Goal: Task Accomplishment & Management: Complete application form

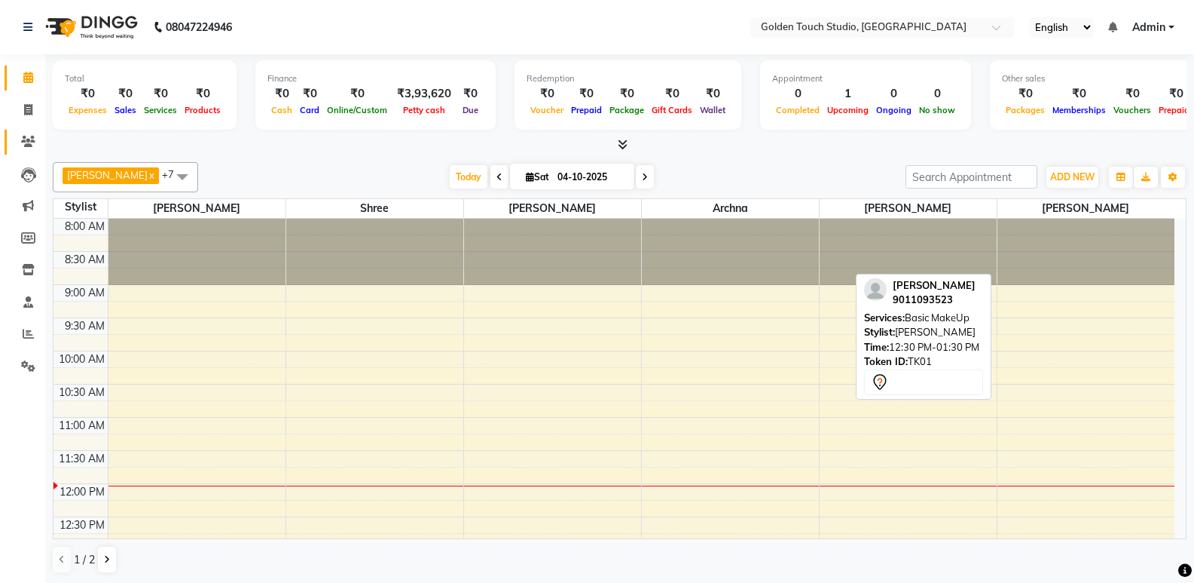
scroll to position [301, 0]
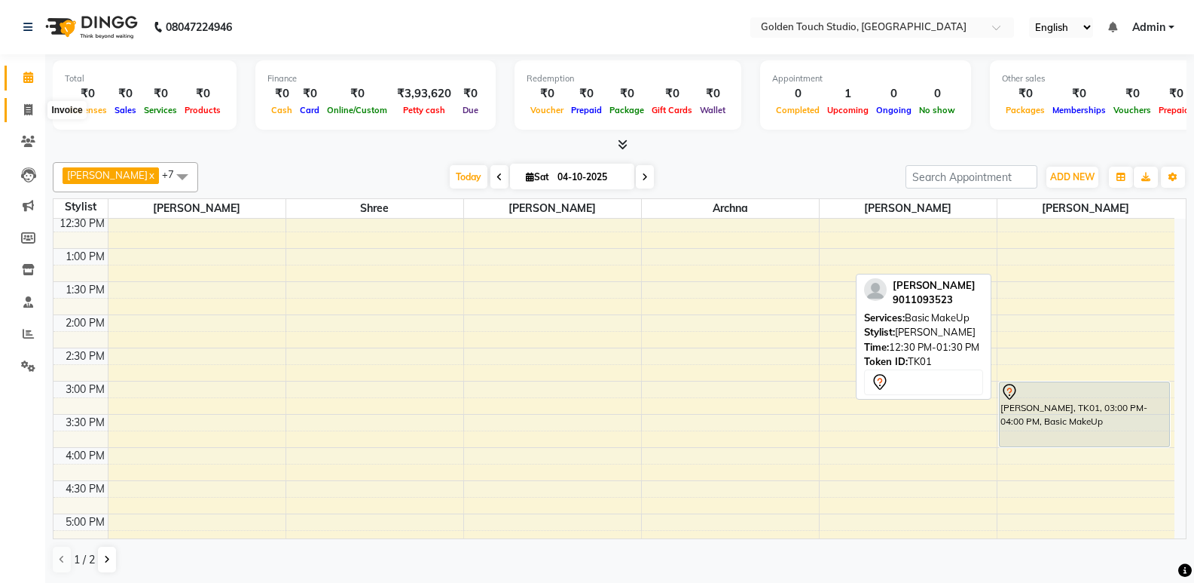
click at [27, 104] on icon at bounding box center [28, 109] width 8 height 11
select select "7211"
select select "service"
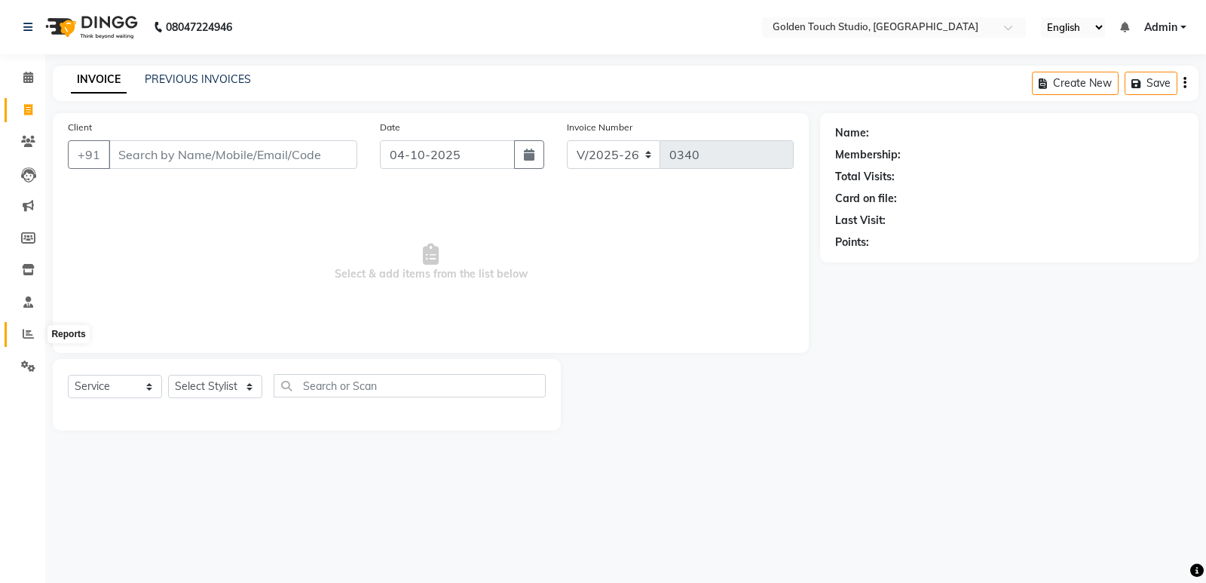
click at [28, 331] on icon at bounding box center [28, 333] width 11 height 11
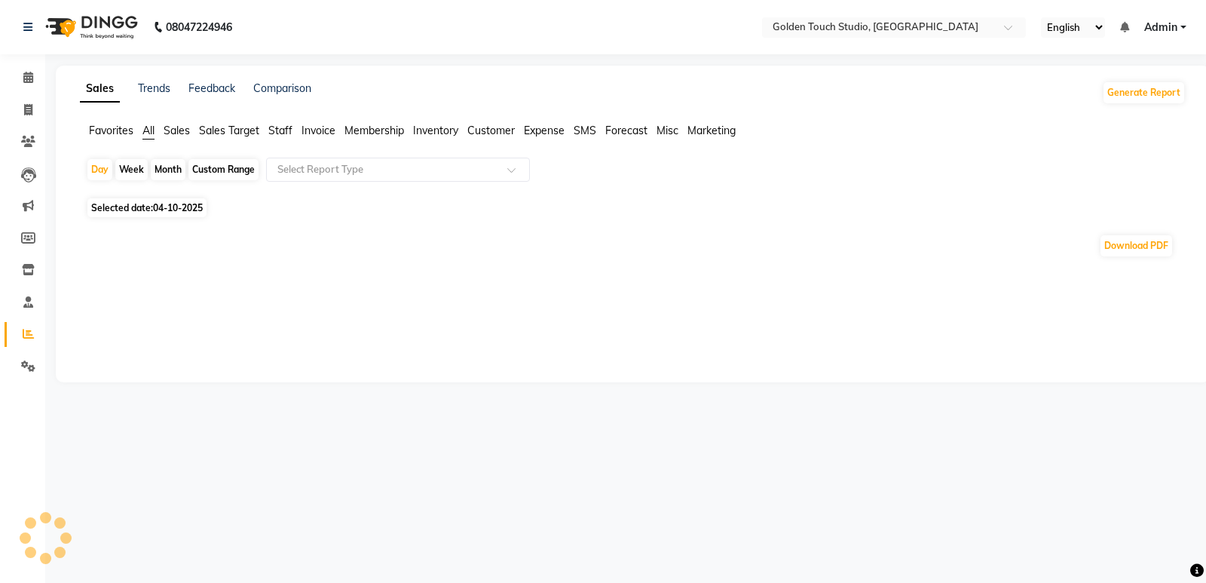
click at [177, 131] on span "Sales" at bounding box center [177, 131] width 26 height 14
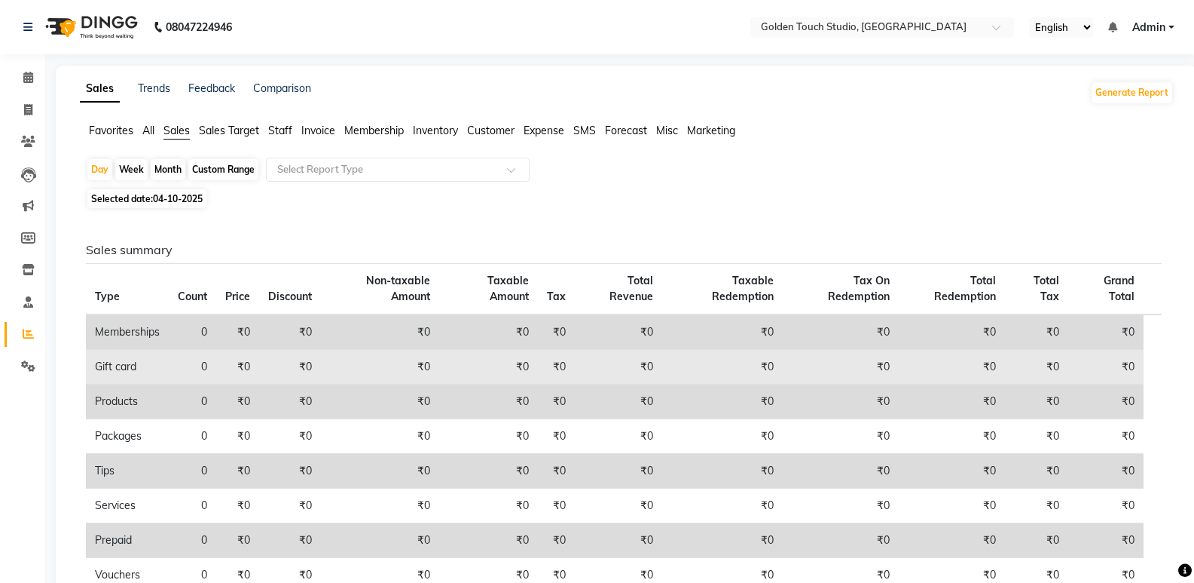
scroll to position [142, 0]
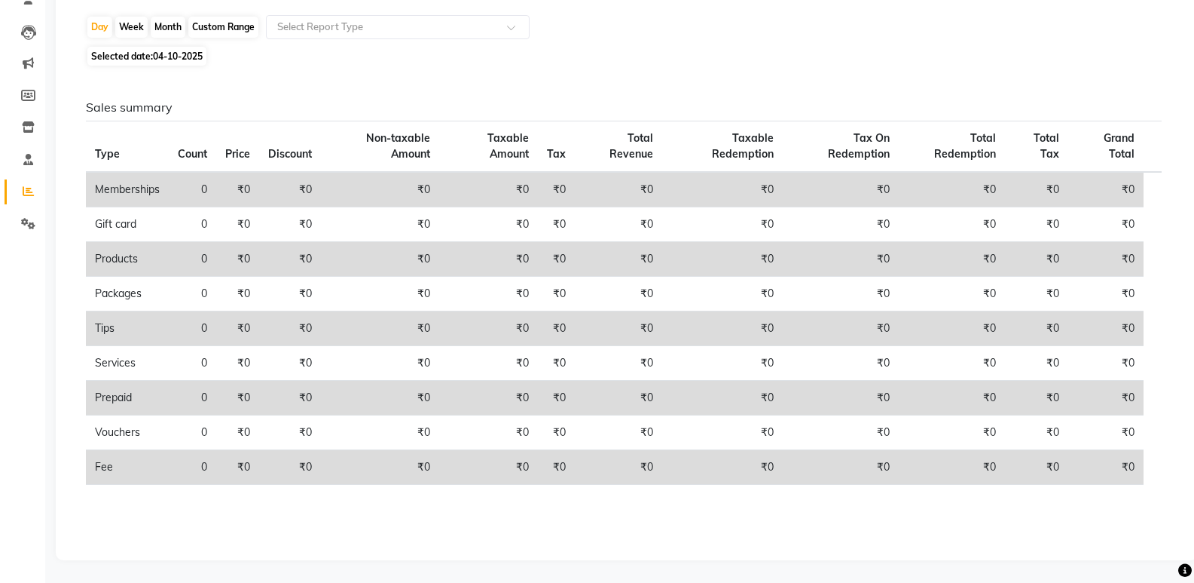
click at [133, 55] on span "Selected date: [DATE]" at bounding box center [146, 56] width 119 height 19
select select "10"
select select "2025"
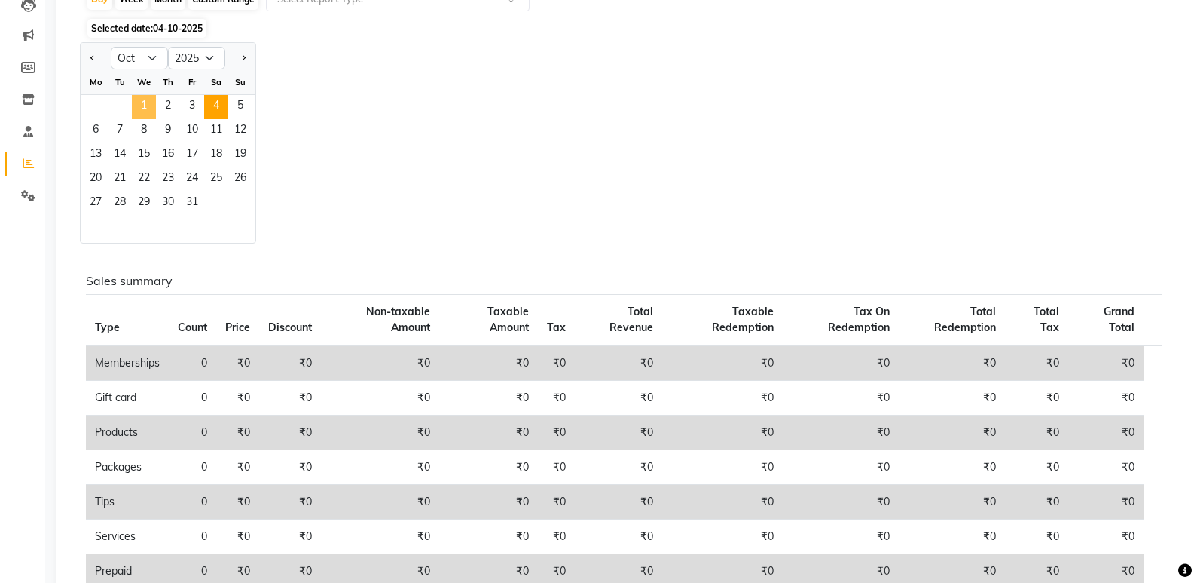
scroll to position [118, 0]
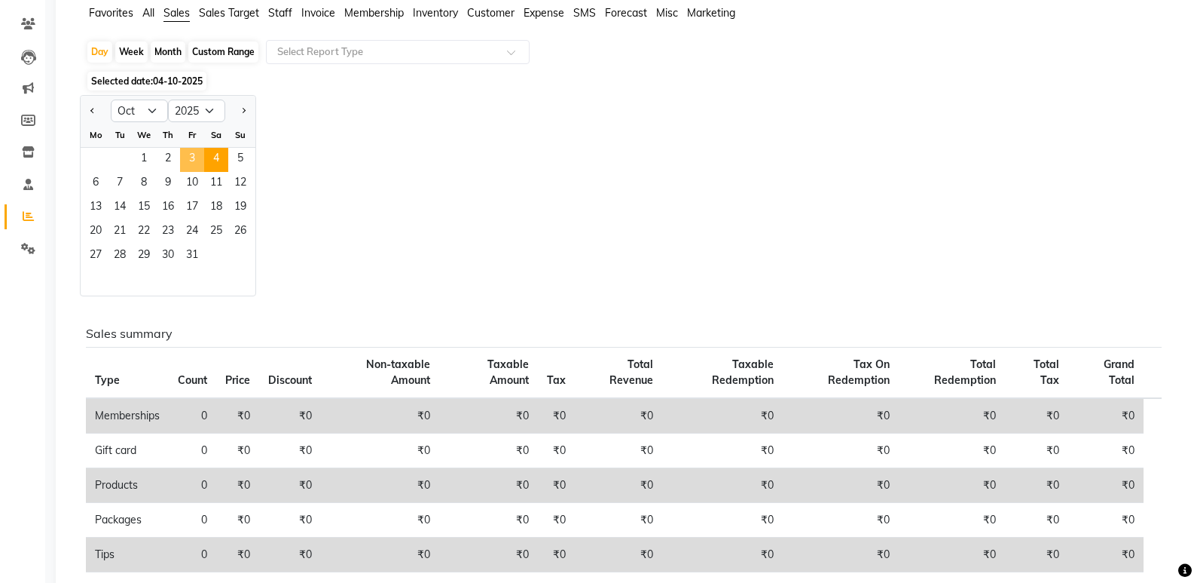
drag, startPoint x: 195, startPoint y: 150, endPoint x: 203, endPoint y: 153, distance: 8.8
click at [196, 150] on span "3" at bounding box center [192, 160] width 24 height 24
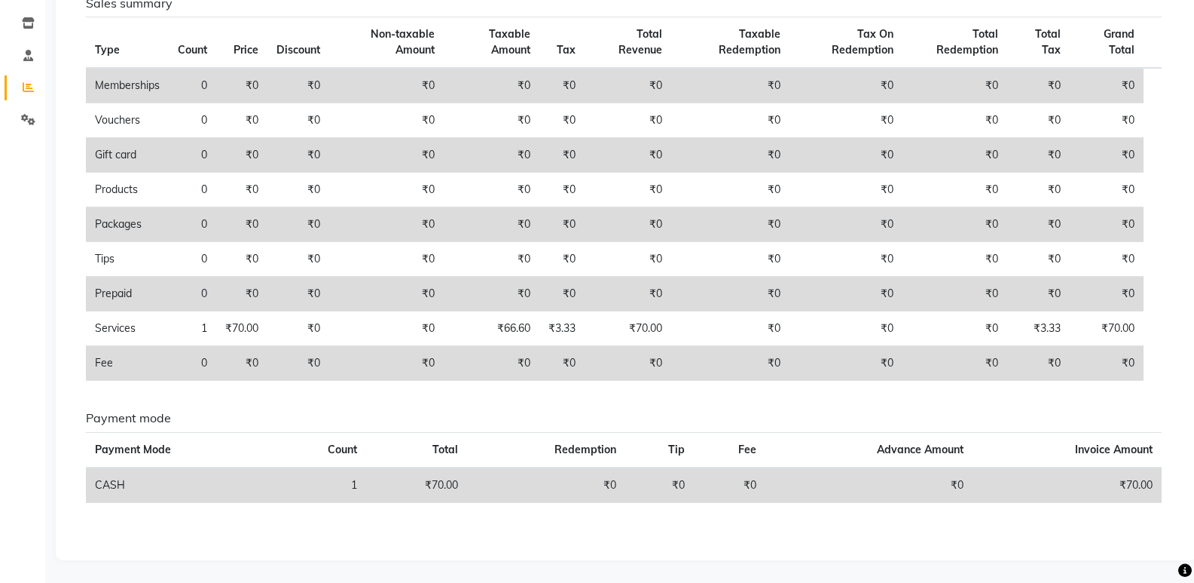
scroll to position [0, 0]
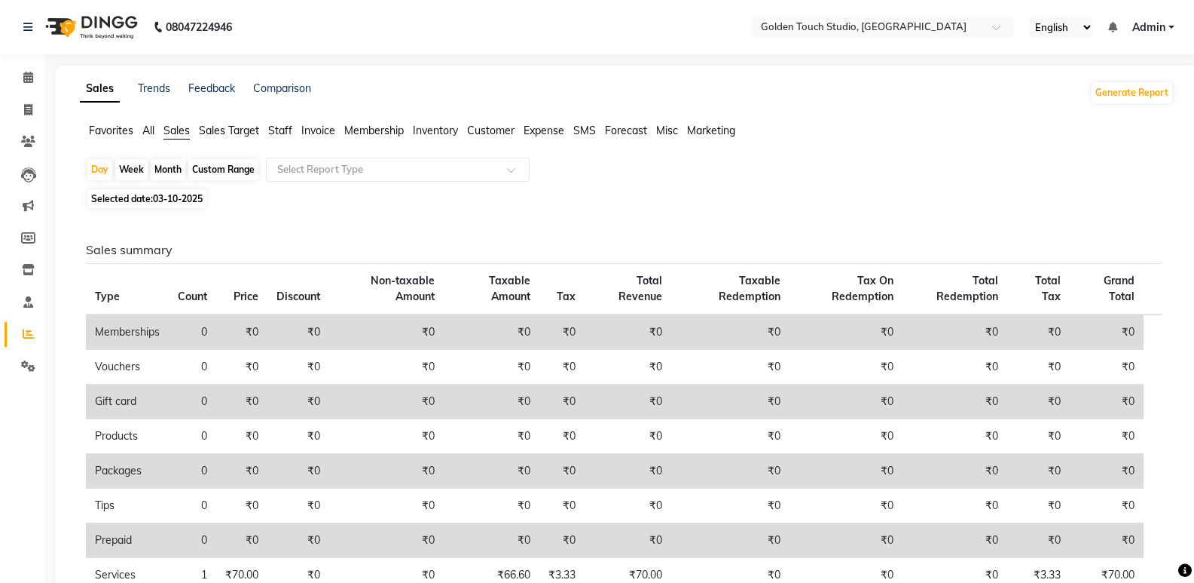
click at [274, 132] on span "Staff" at bounding box center [280, 131] width 24 height 14
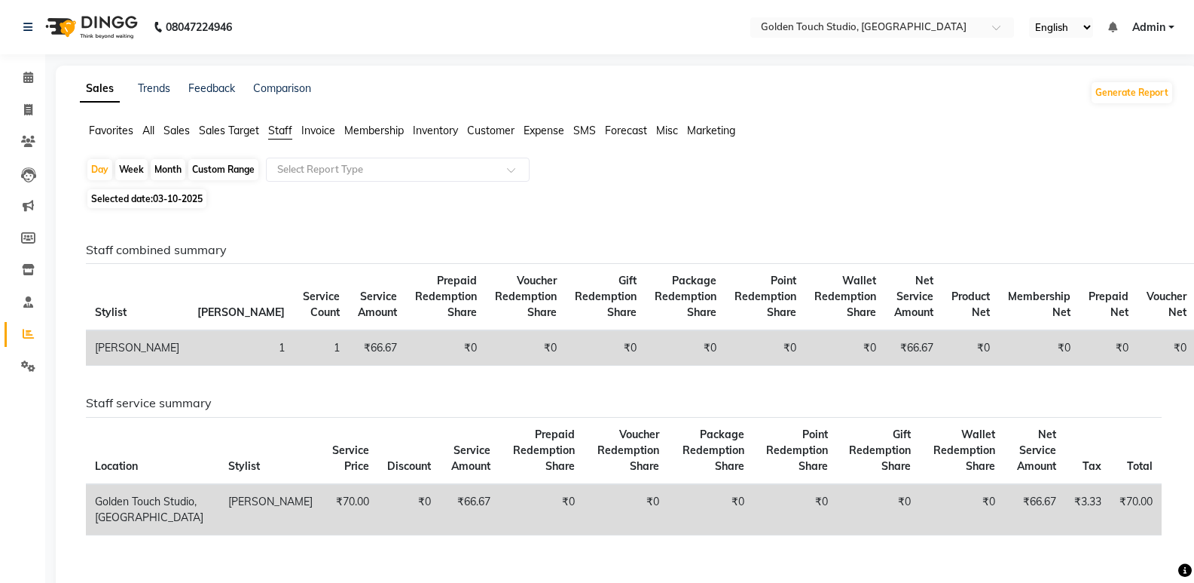
click at [164, 168] on div "Month" at bounding box center [168, 169] width 35 height 21
select select "10"
select select "2025"
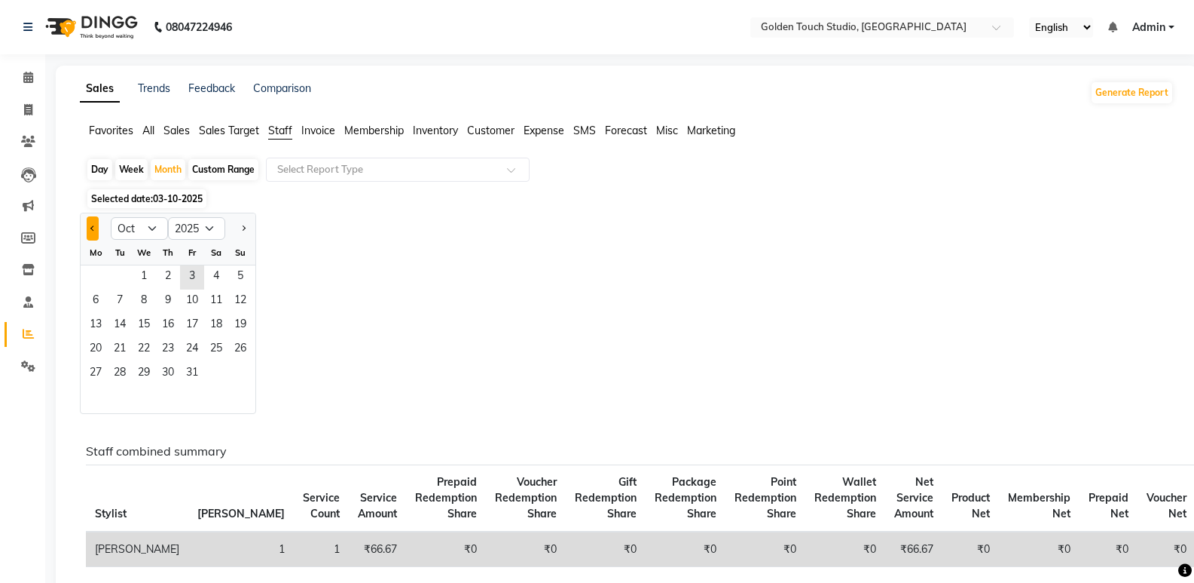
click at [93, 222] on button "Previous month" at bounding box center [93, 228] width 12 height 24
select select "9"
click at [94, 272] on span "1" at bounding box center [96, 277] width 24 height 24
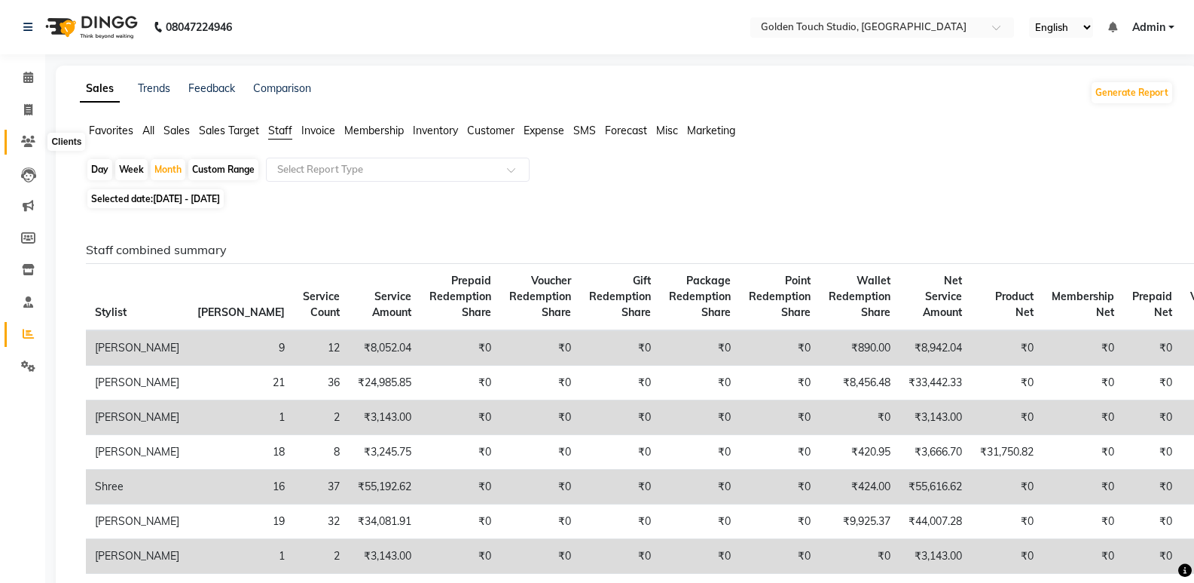
click at [31, 140] on icon at bounding box center [28, 141] width 14 height 11
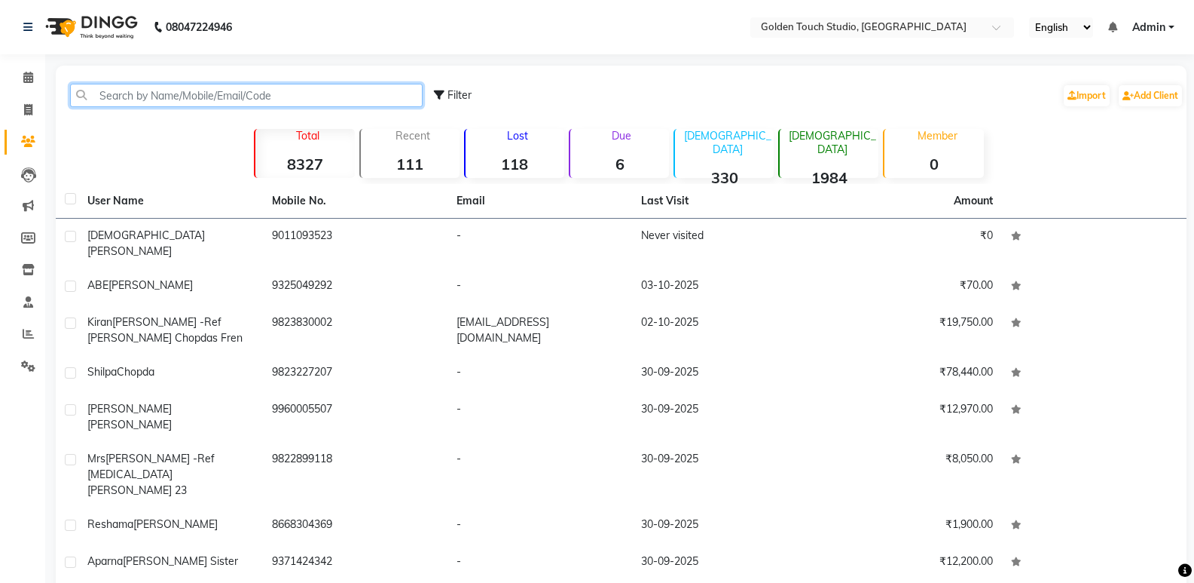
click at [107, 96] on input "text" at bounding box center [246, 95] width 353 height 23
click at [38, 109] on span at bounding box center [28, 110] width 26 height 17
select select "service"
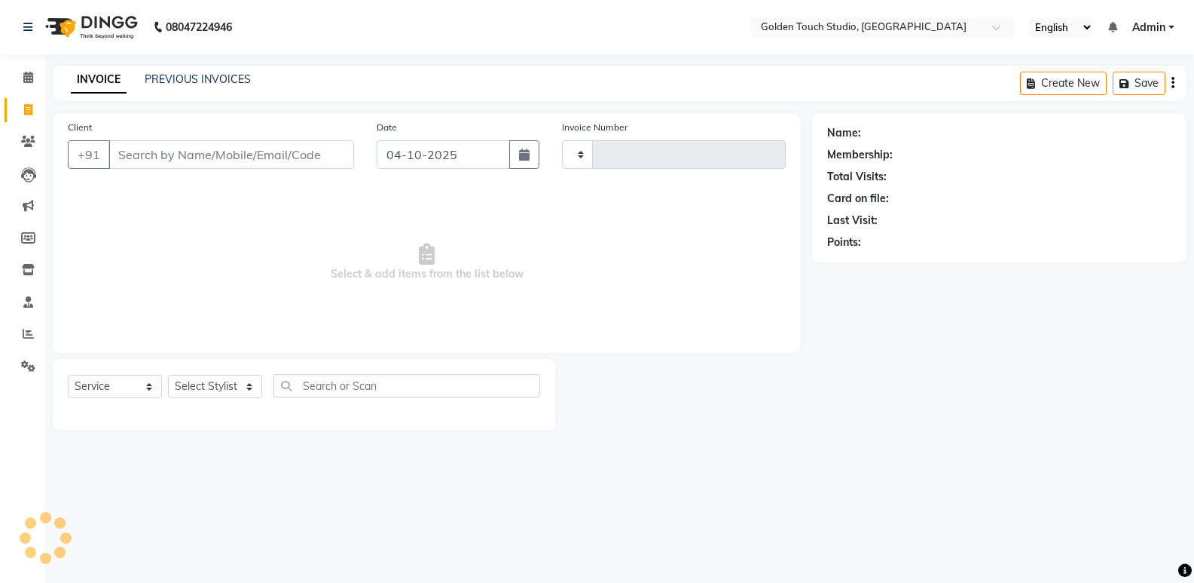
type input "0340"
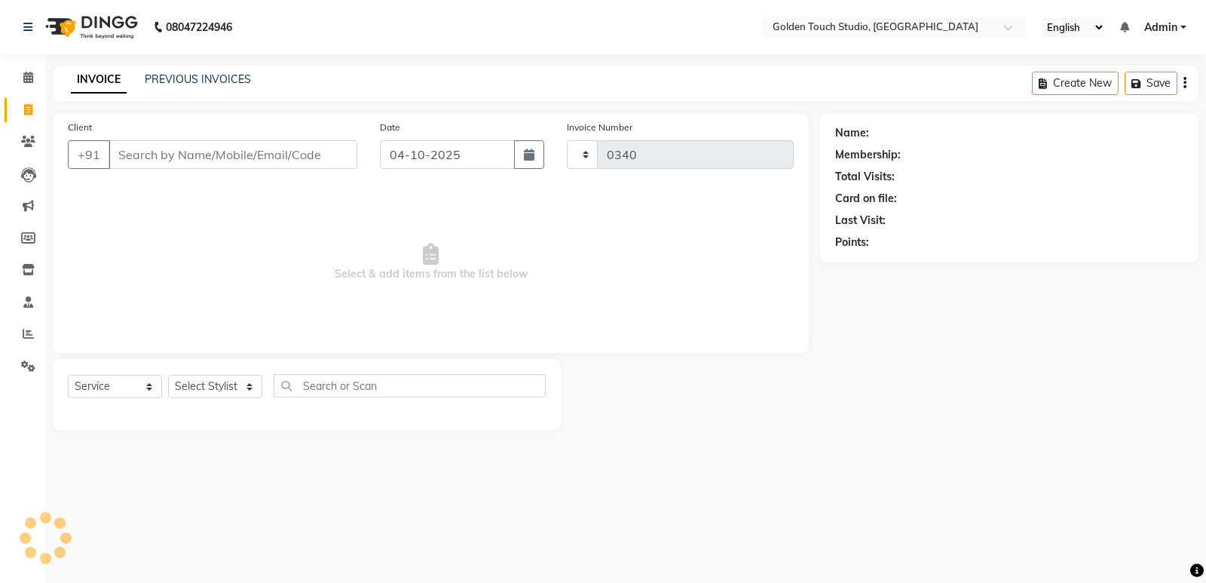
select select "7211"
click at [148, 158] on input "Client" at bounding box center [233, 154] width 249 height 29
type input "7972213195"
click at [315, 157] on span "Add Client" at bounding box center [319, 154] width 60 height 15
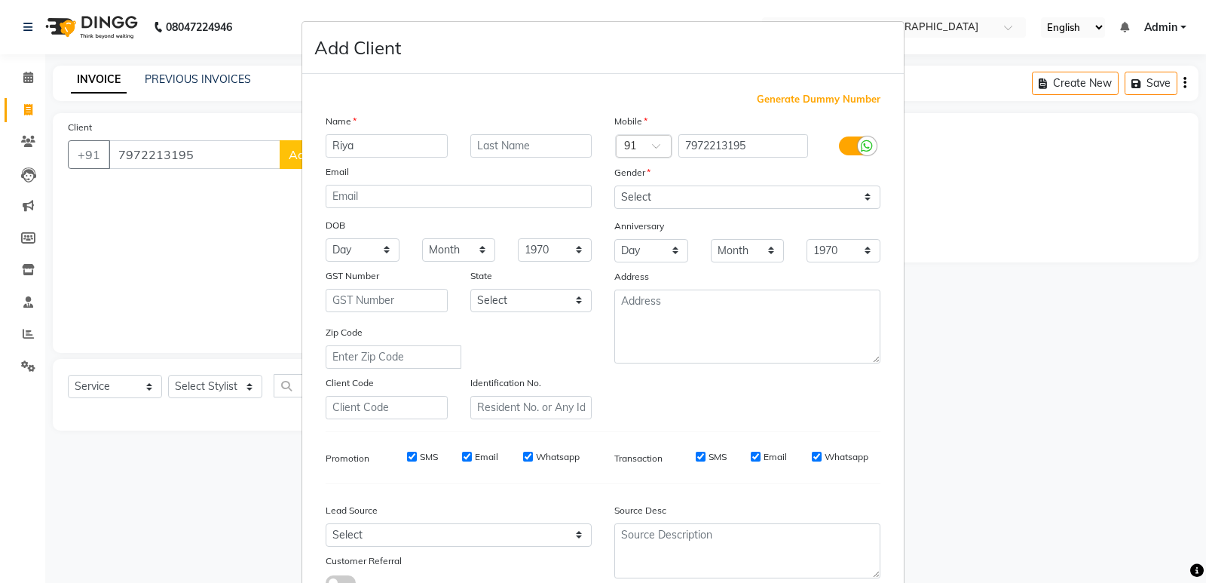
type input "Riya"
click at [505, 147] on input "text" at bounding box center [531, 145] width 122 height 23
type input "[PERSON_NAME]"
click at [631, 196] on select "Select [DEMOGRAPHIC_DATA] [DEMOGRAPHIC_DATA] Other Prefer Not To Say" at bounding box center [747, 196] width 266 height 23
select select "[DEMOGRAPHIC_DATA]"
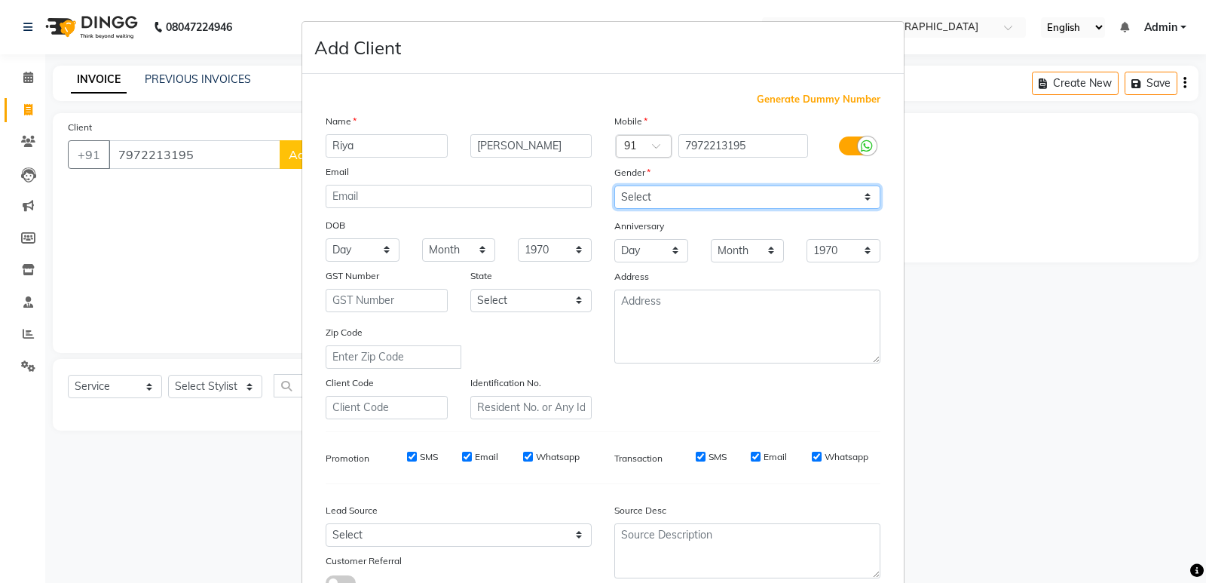
click at [614, 185] on select "Select [DEMOGRAPHIC_DATA] [DEMOGRAPHIC_DATA] Other Prefer Not To Say" at bounding box center [747, 196] width 266 height 23
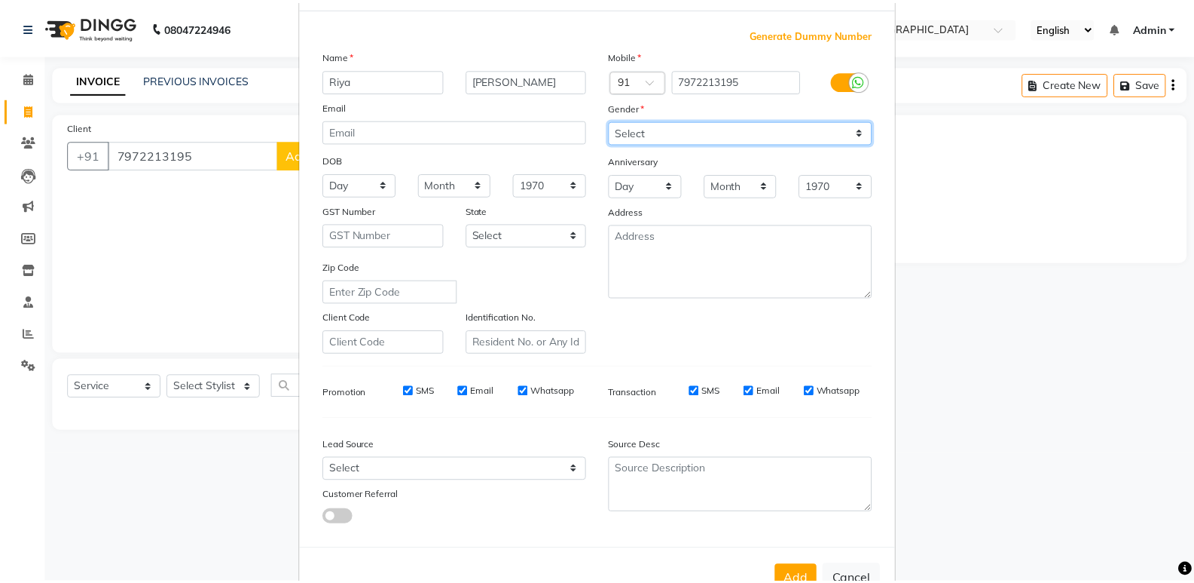
scroll to position [113, 0]
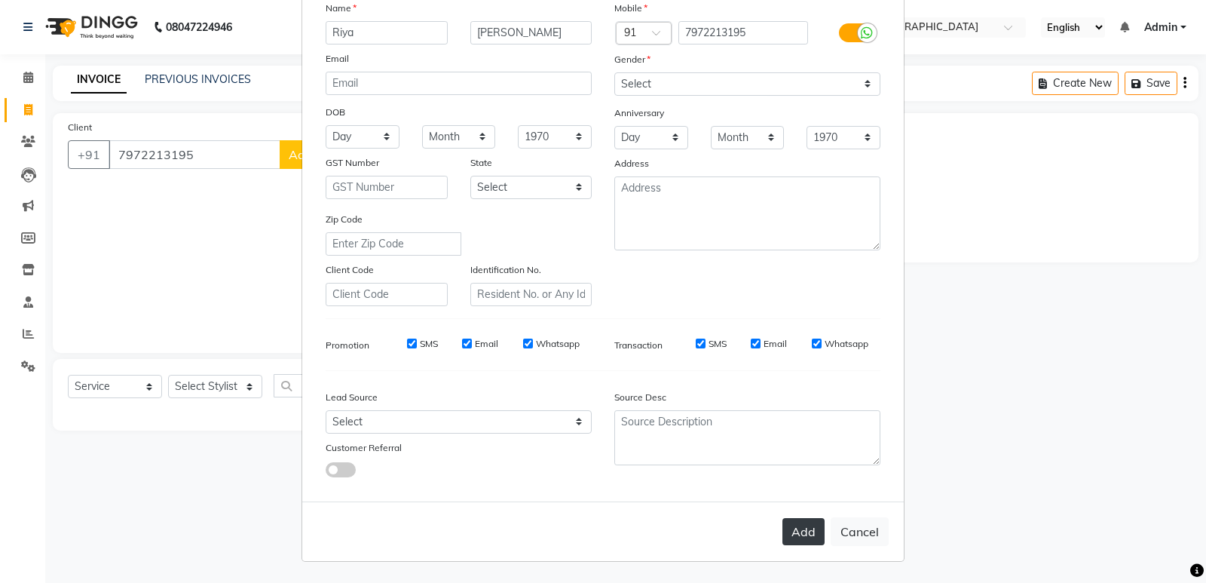
click at [801, 524] on button "Add" at bounding box center [803, 531] width 42 height 27
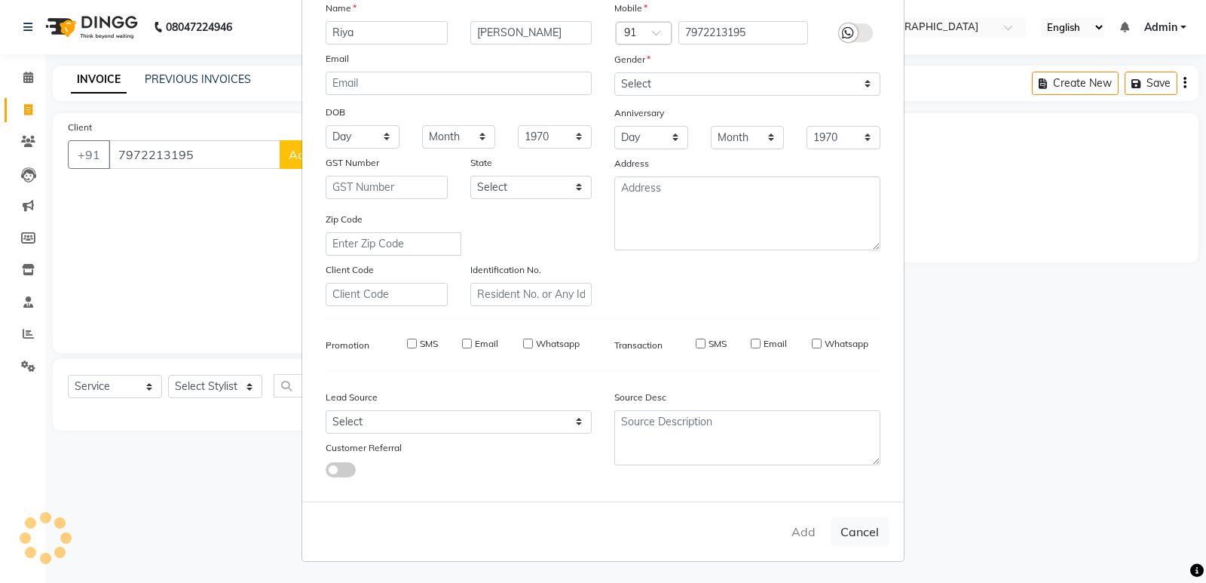
select select
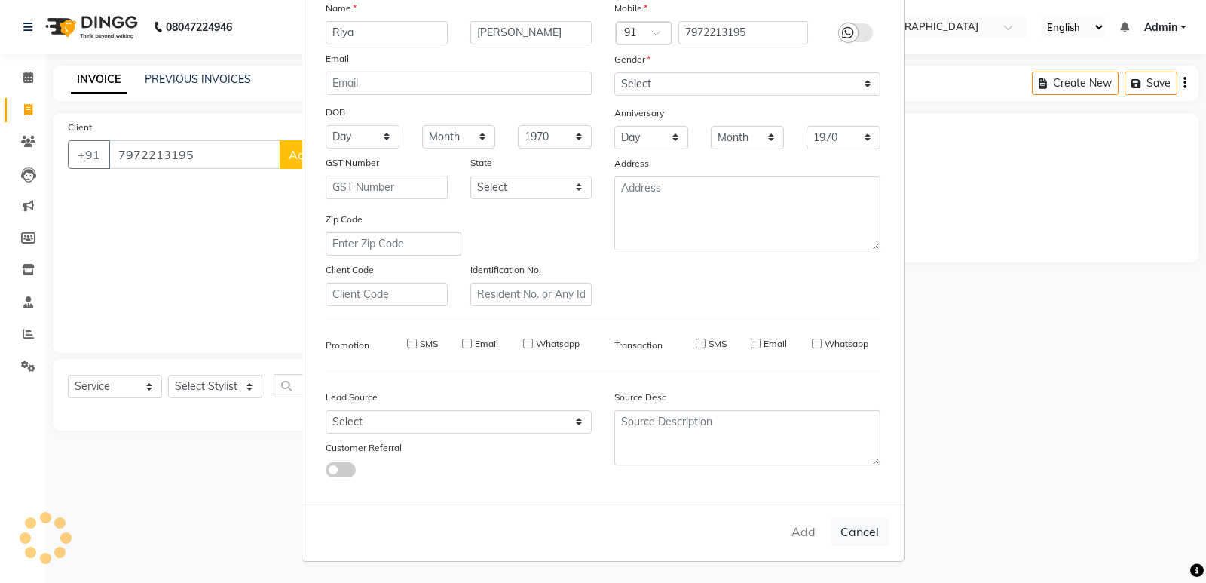
select select
checkbox input "false"
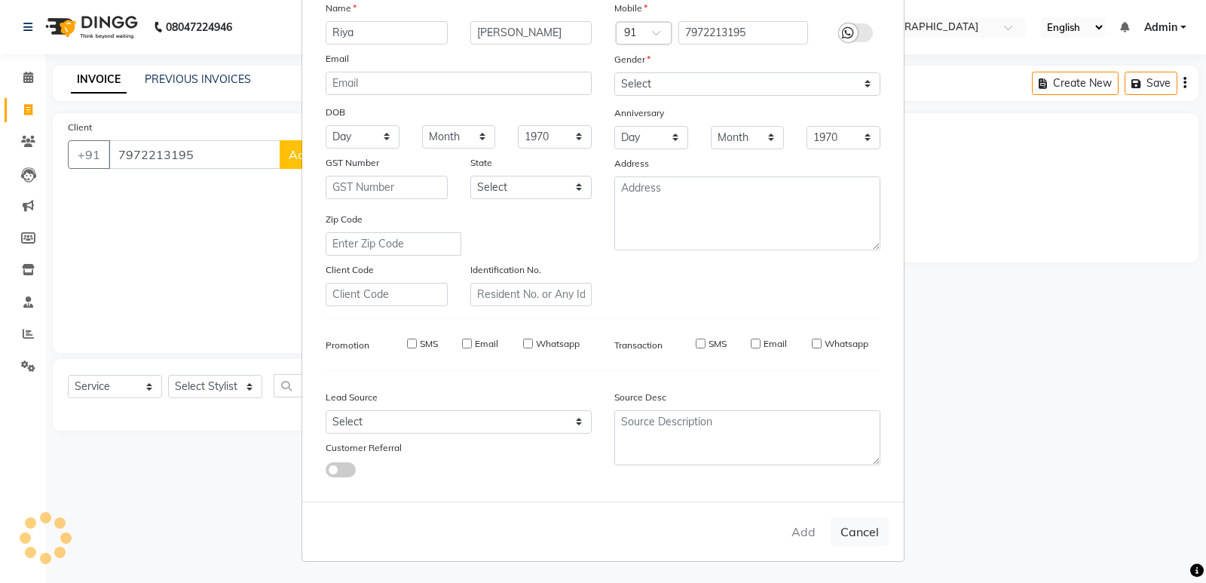
checkbox input "false"
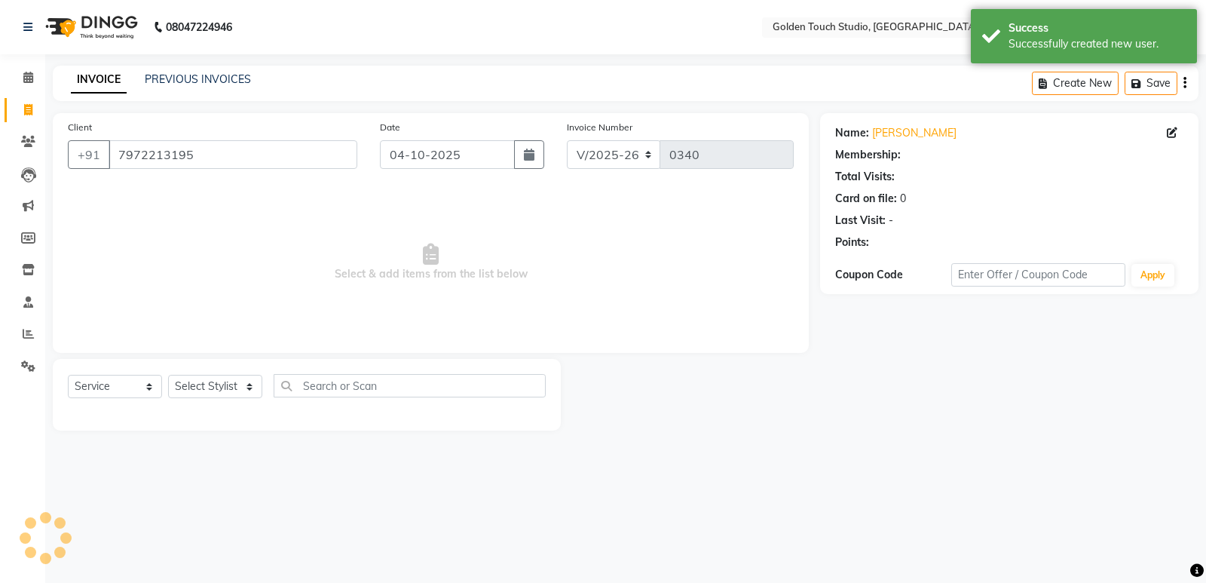
select select "1: Object"
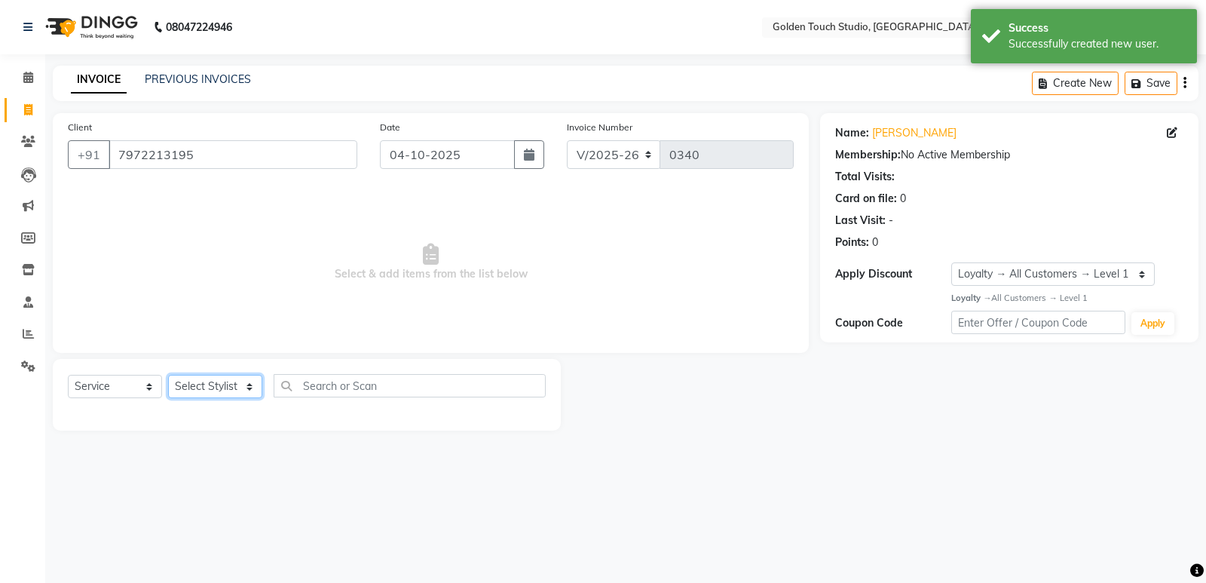
click at [233, 389] on select "Select Stylist [PERSON_NAME] [PERSON_NAME] [PERSON_NAME] nails Kulpna [PERSON_N…" at bounding box center [215, 386] width 94 height 23
select select "60858"
click at [168, 375] on select "Select Stylist [PERSON_NAME] [PERSON_NAME] [PERSON_NAME] nails Kulpna [PERSON_N…" at bounding box center [215, 386] width 94 height 23
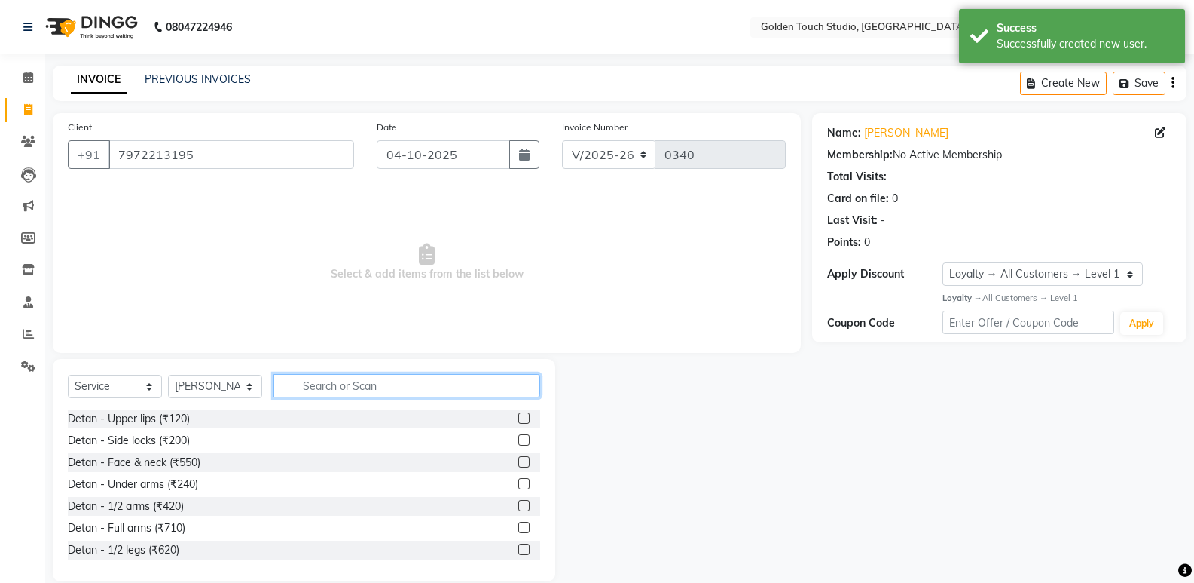
click at [328, 382] on input "text" at bounding box center [407, 385] width 267 height 23
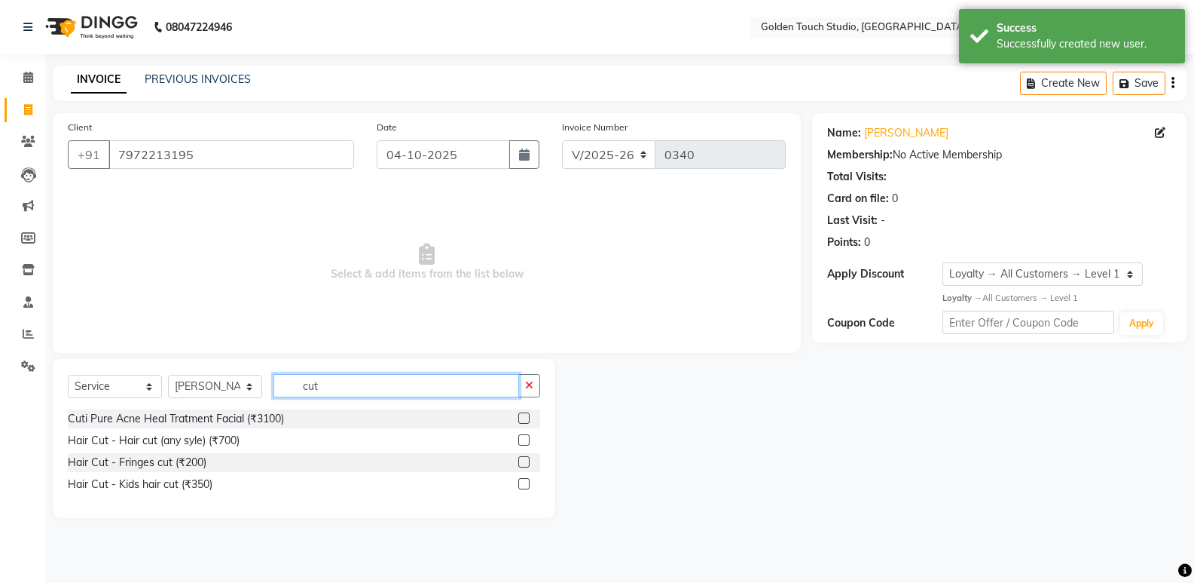
scroll to position [0, 0]
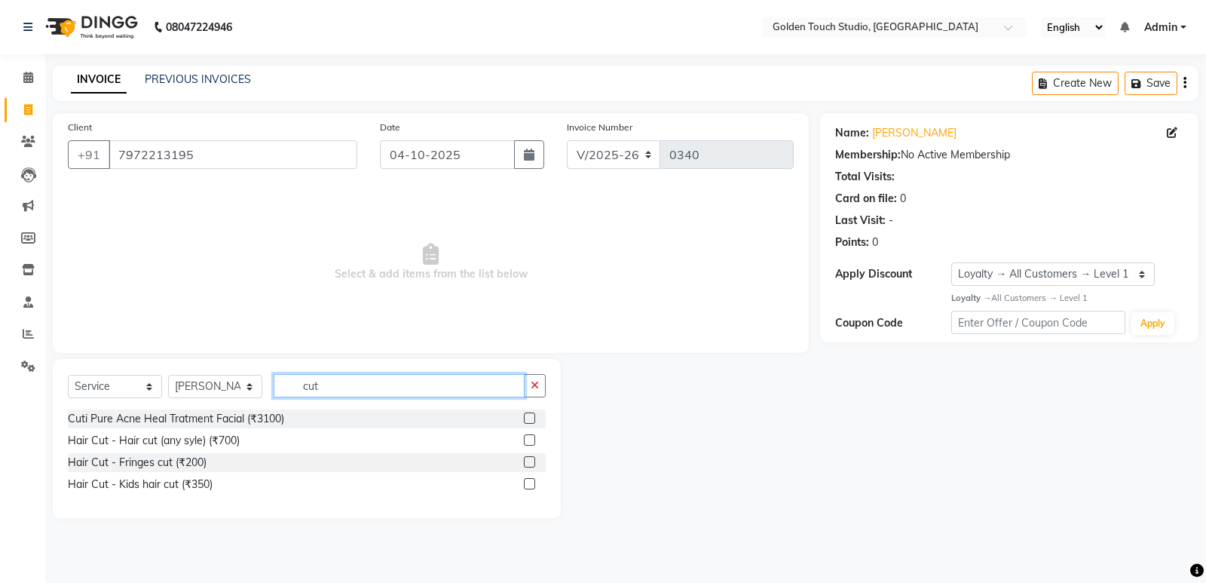
type input "cut"
click at [528, 439] on label at bounding box center [529, 439] width 11 height 11
click at [528, 439] on input "checkbox" at bounding box center [529, 441] width 10 height 10
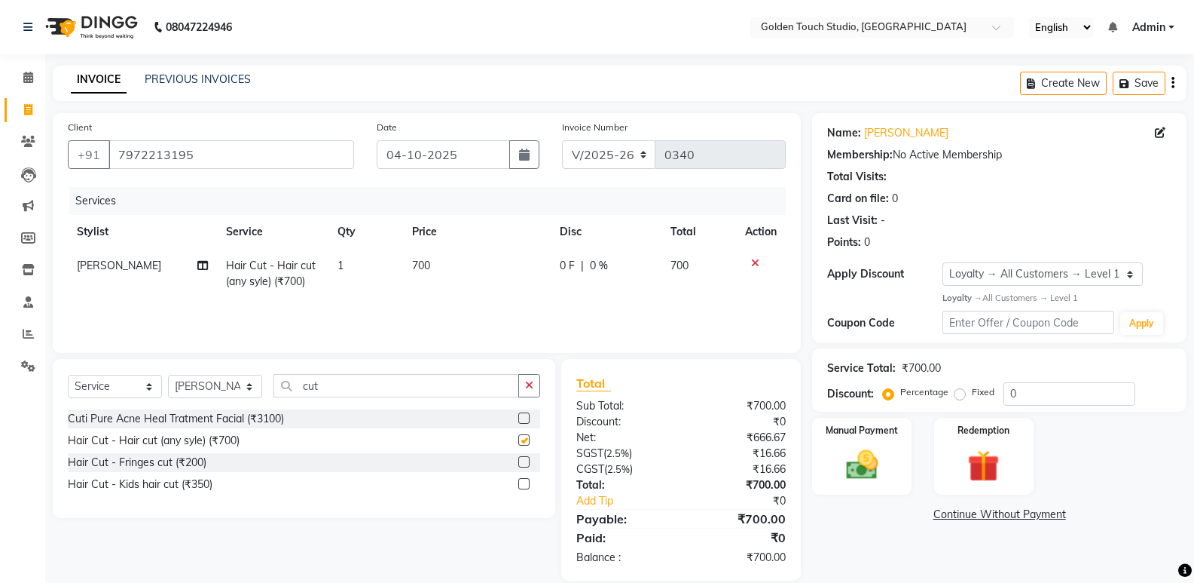
checkbox input "false"
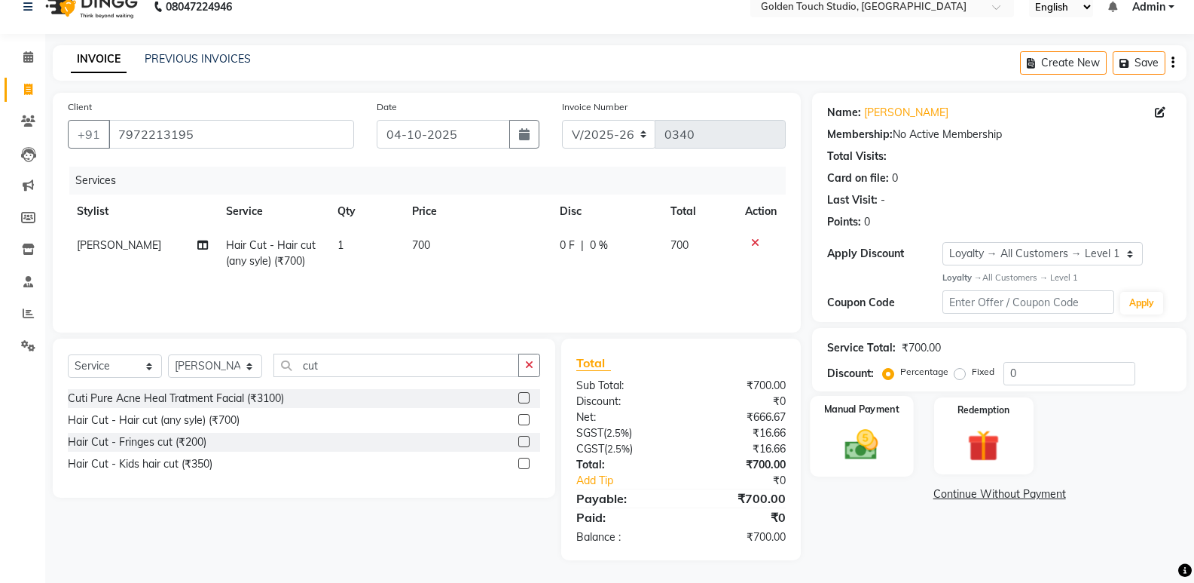
click at [885, 439] on img at bounding box center [862, 444] width 54 height 38
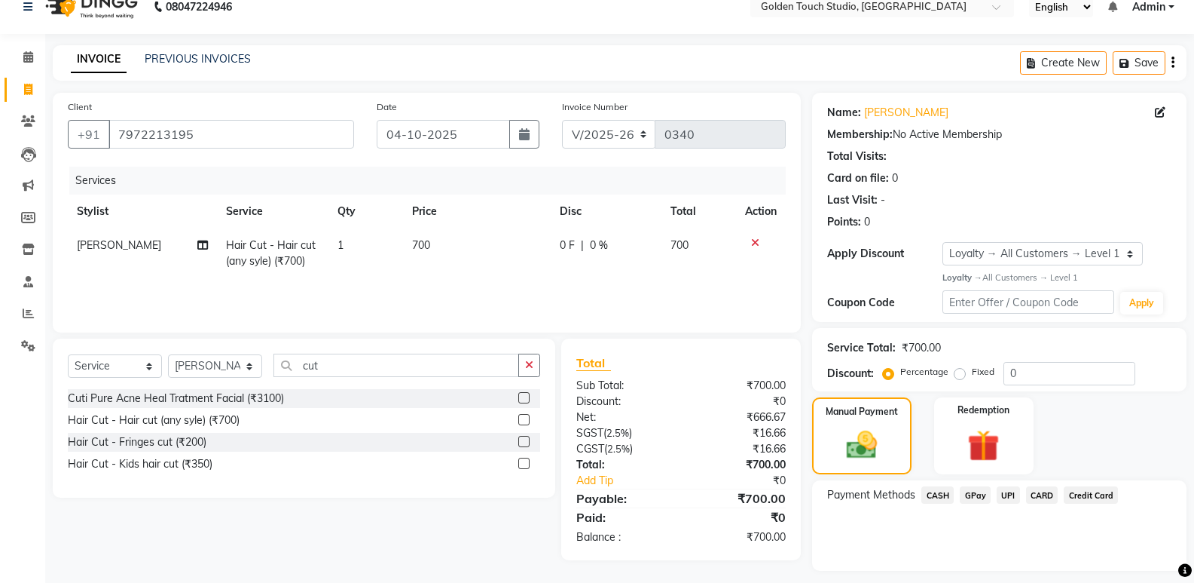
click at [946, 497] on span "CASH" at bounding box center [938, 494] width 32 height 17
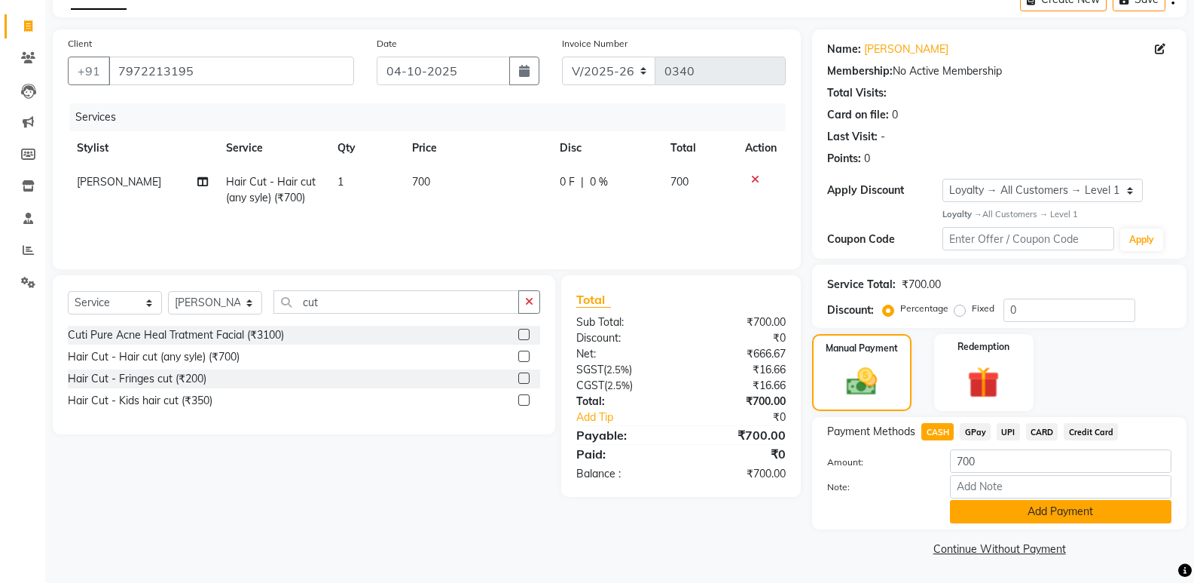
click at [1022, 506] on button "Add Payment" at bounding box center [1061, 511] width 222 height 23
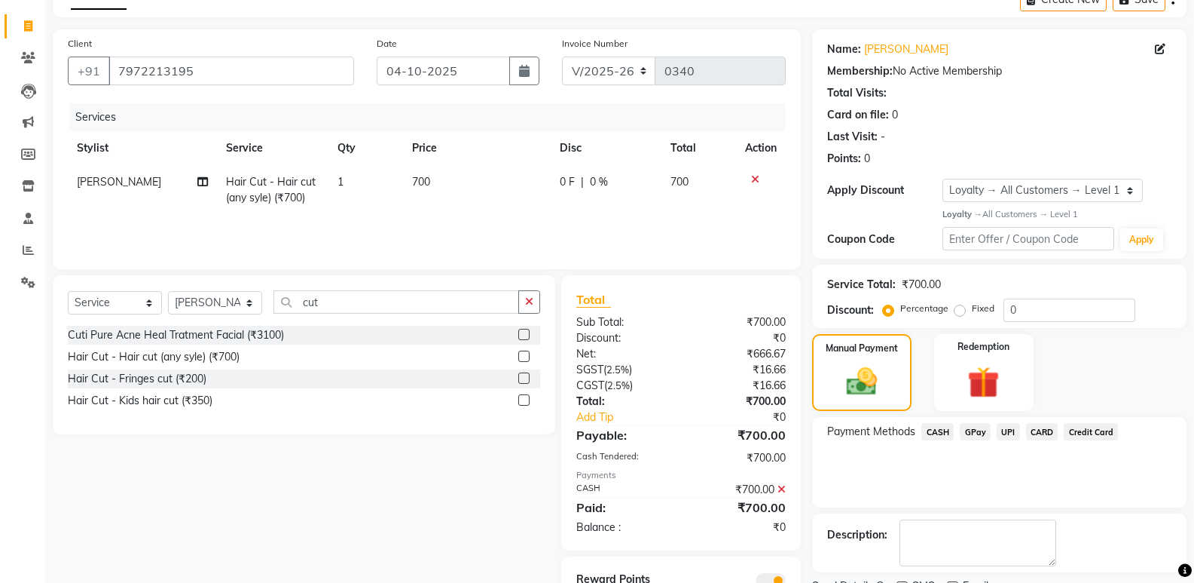
scroll to position [148, 0]
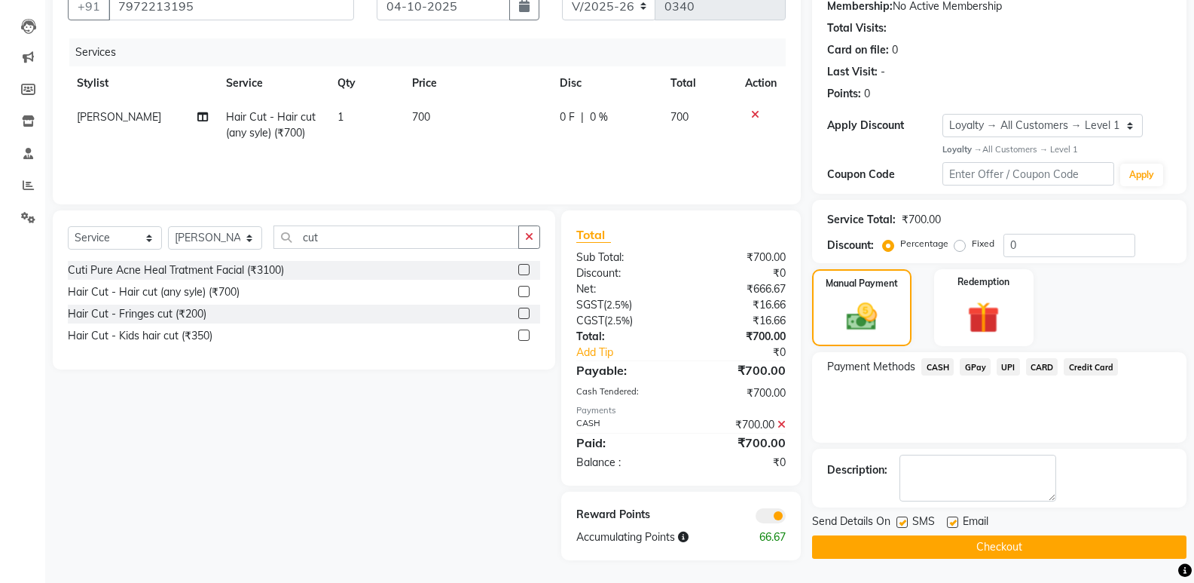
click at [924, 546] on button "Checkout" at bounding box center [999, 546] width 375 height 23
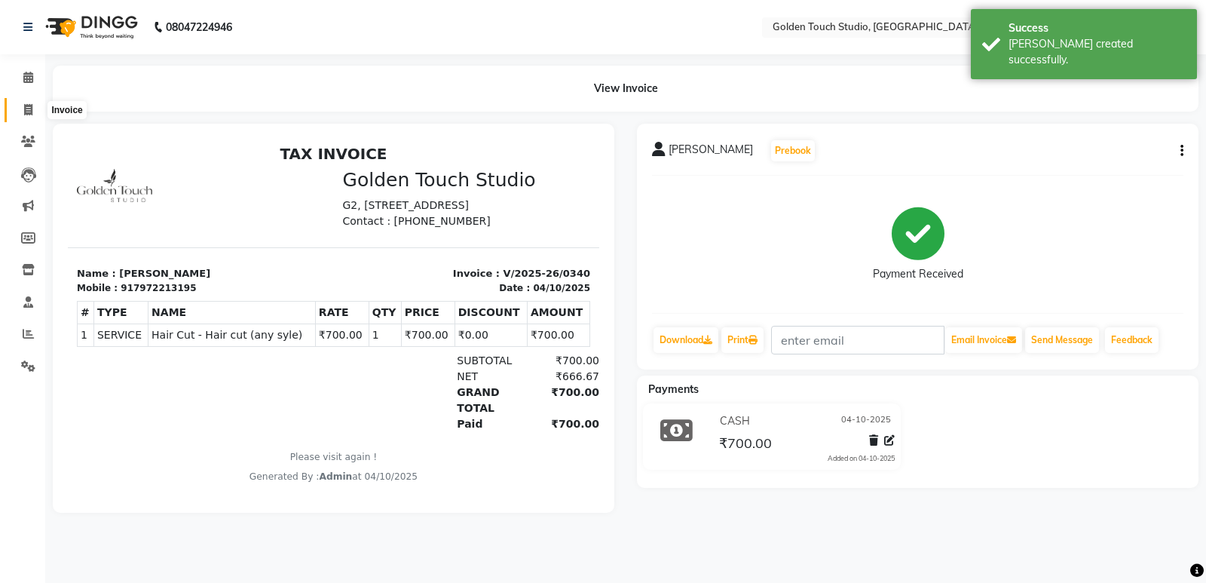
click at [33, 103] on span at bounding box center [28, 110] width 26 height 17
select select "service"
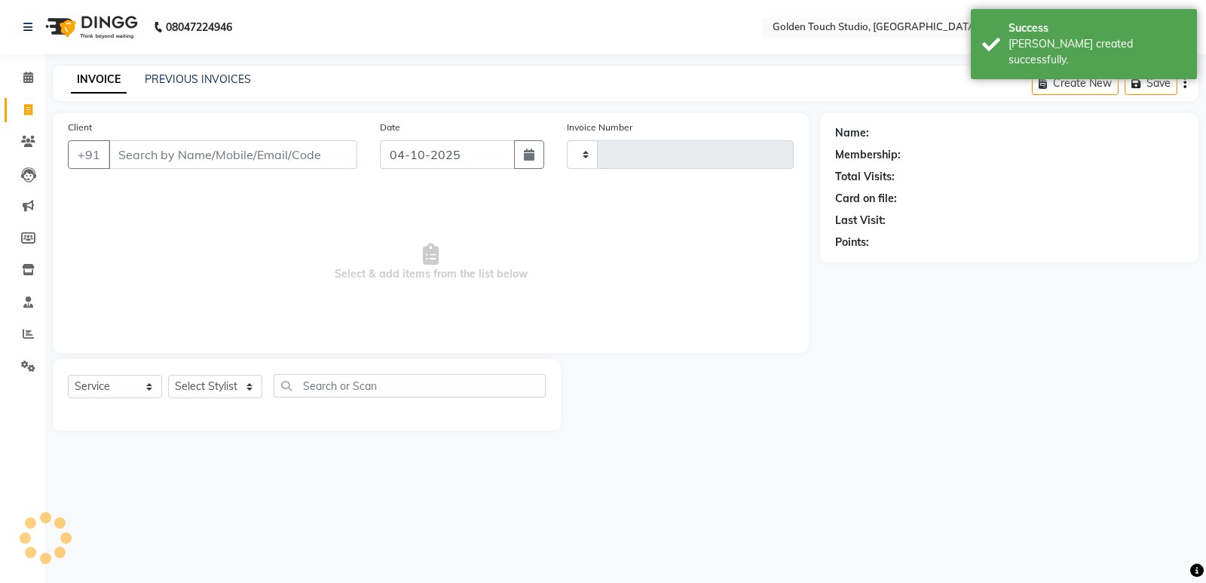
type input "0341"
select select "7211"
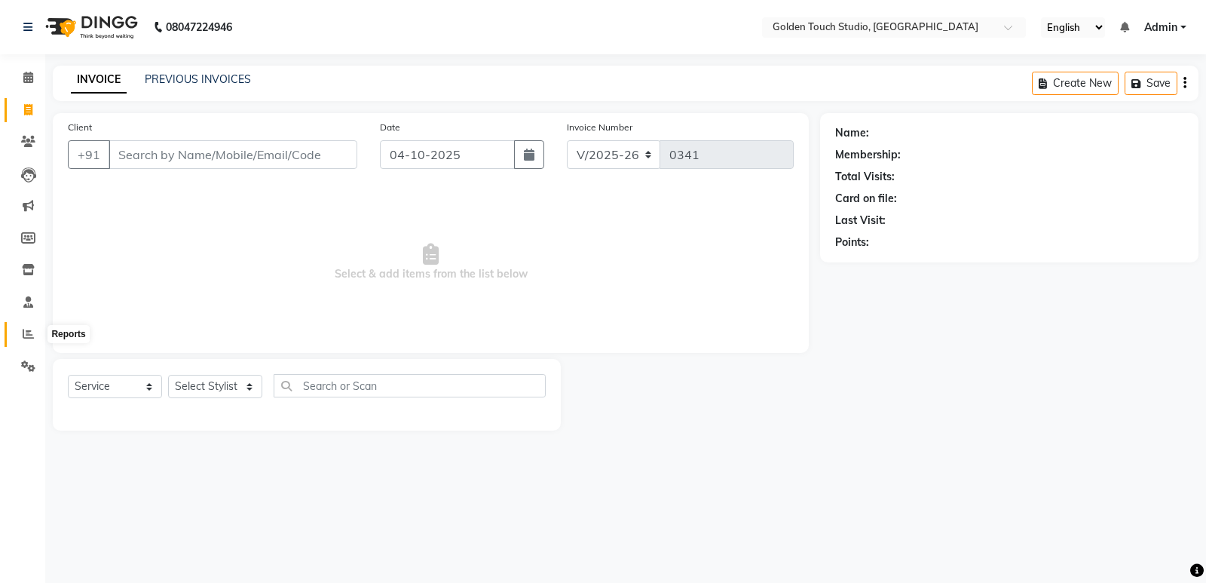
click at [32, 333] on icon at bounding box center [28, 333] width 11 height 11
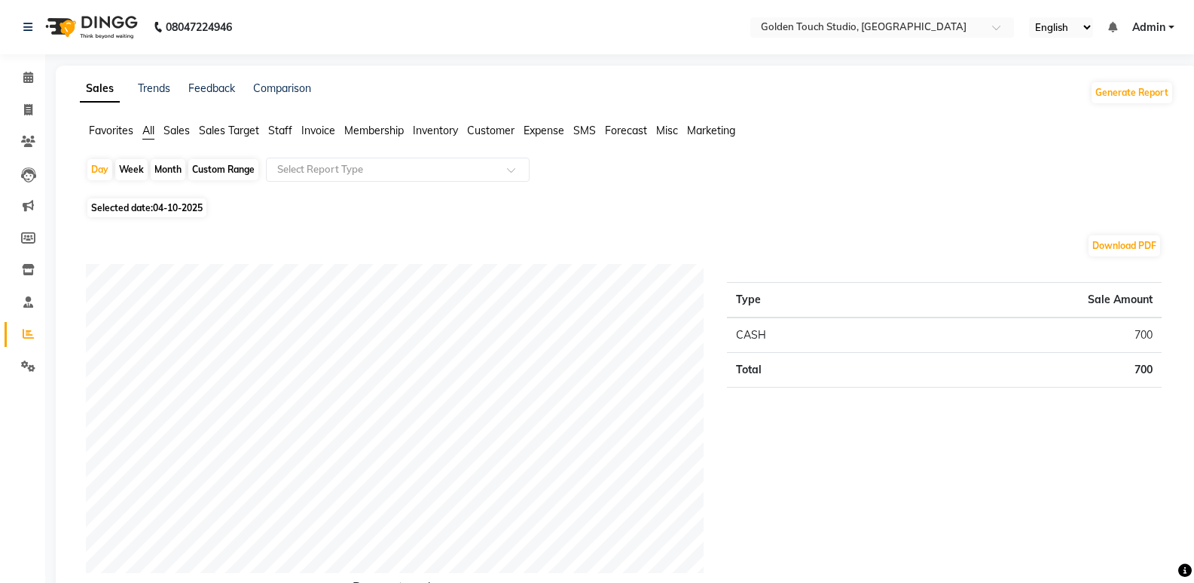
click at [189, 128] on span "Sales" at bounding box center [177, 131] width 26 height 14
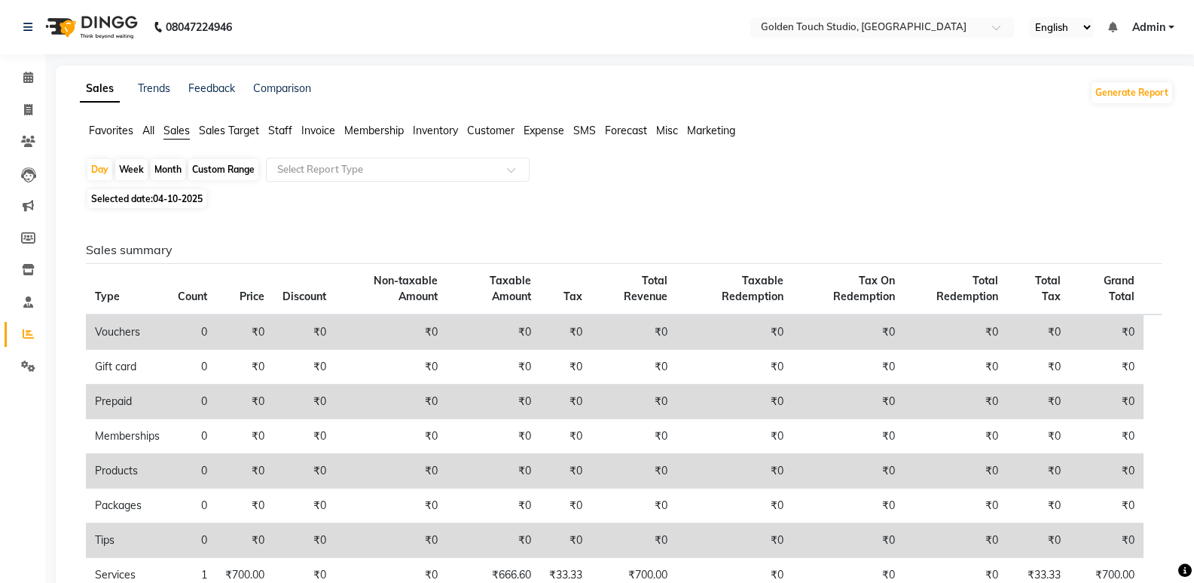
click at [274, 127] on span "Staff" at bounding box center [280, 131] width 24 height 14
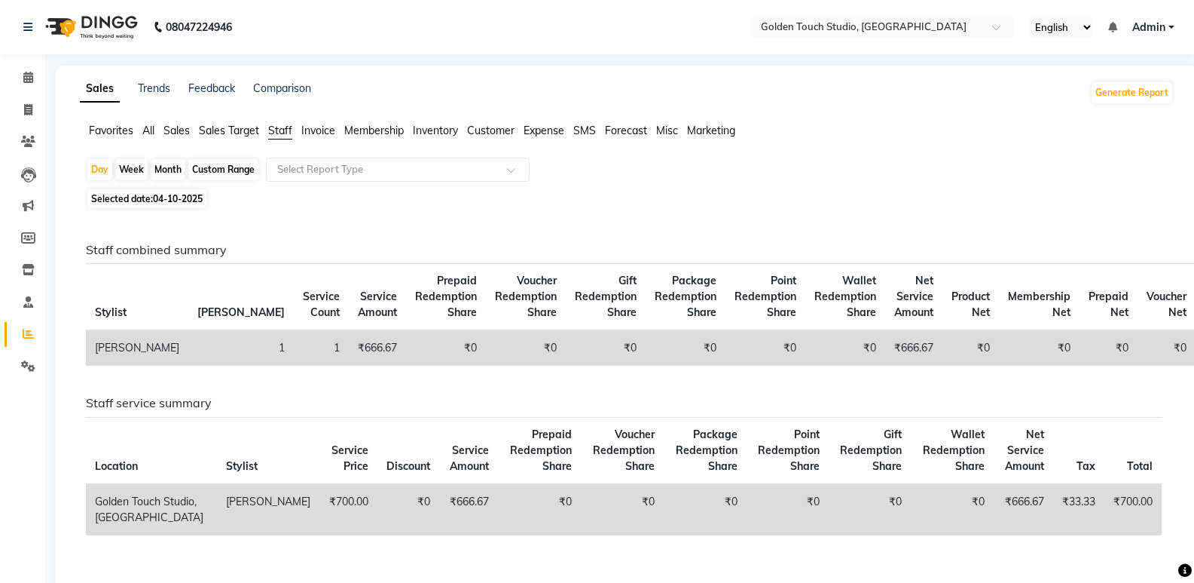
click at [168, 170] on div "Month" at bounding box center [168, 169] width 35 height 21
select select "10"
select select "2025"
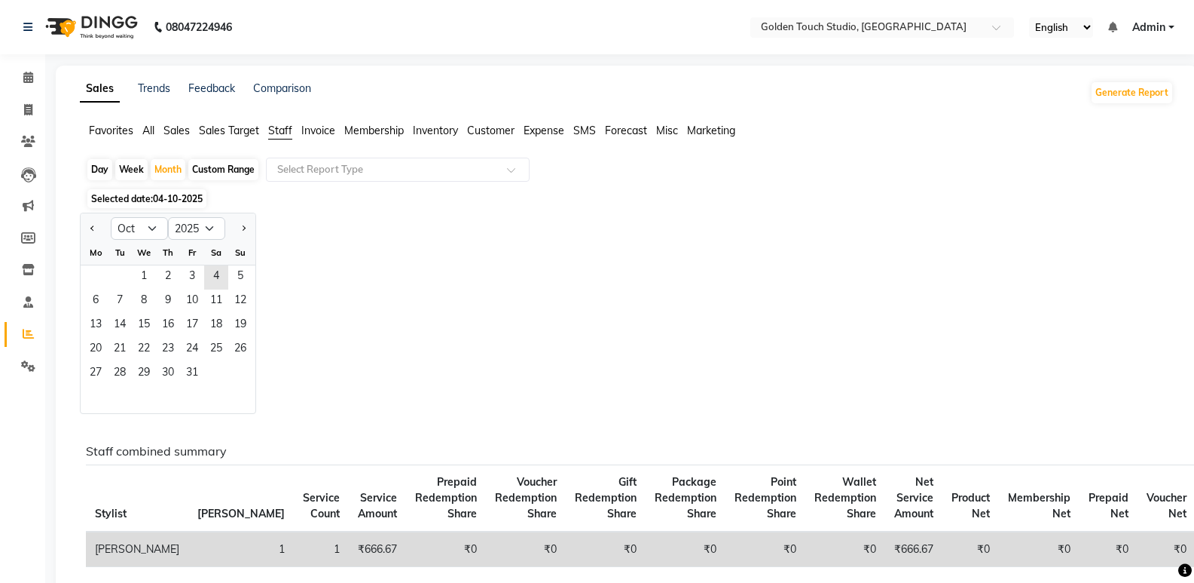
drag, startPoint x: 87, startPoint y: 230, endPoint x: 102, endPoint y: 249, distance: 24.1
click at [90, 233] on button "Previous month" at bounding box center [93, 228] width 12 height 24
select select "9"
click at [94, 271] on span "1" at bounding box center [96, 277] width 24 height 24
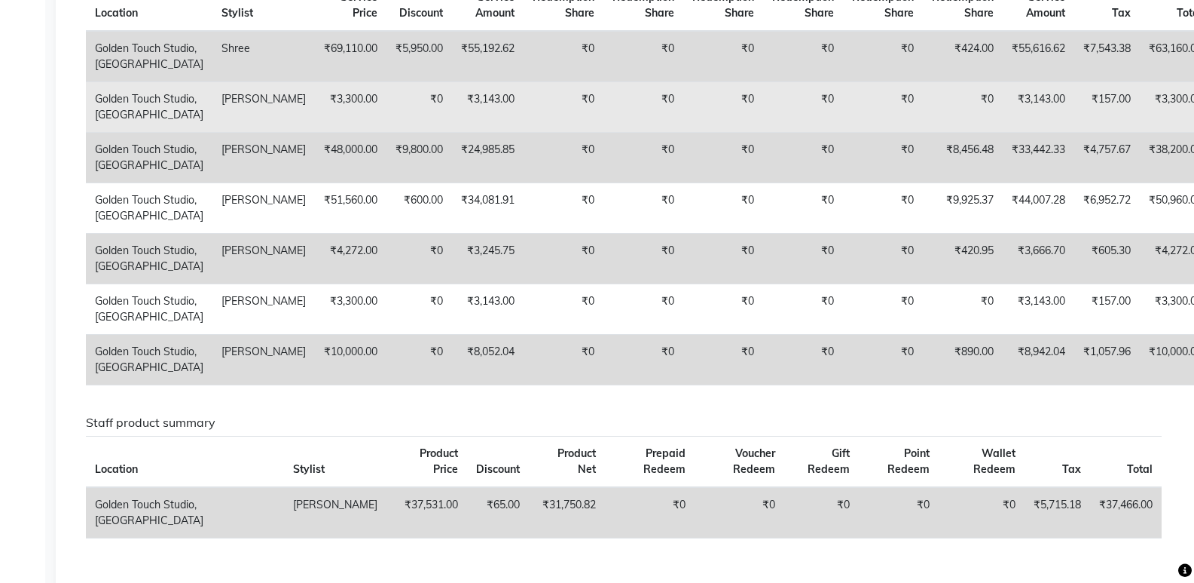
scroll to position [678, 0]
